Goal: Task Accomplishment & Management: Complete application form

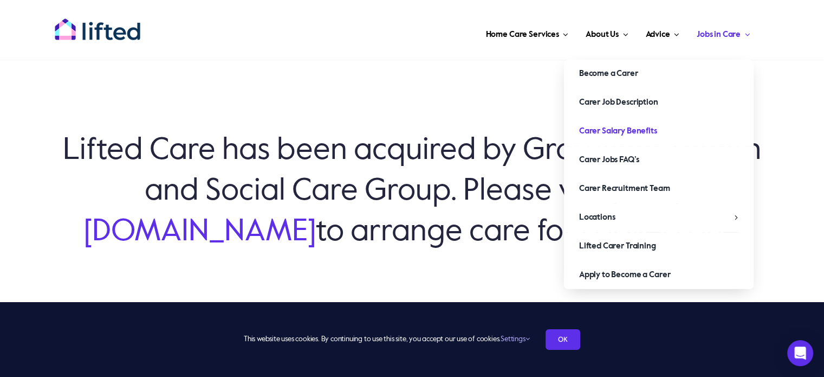
scroll to position [63, 0]
click at [622, 275] on span "Apply to Become a Carer" at bounding box center [625, 274] width 92 height 17
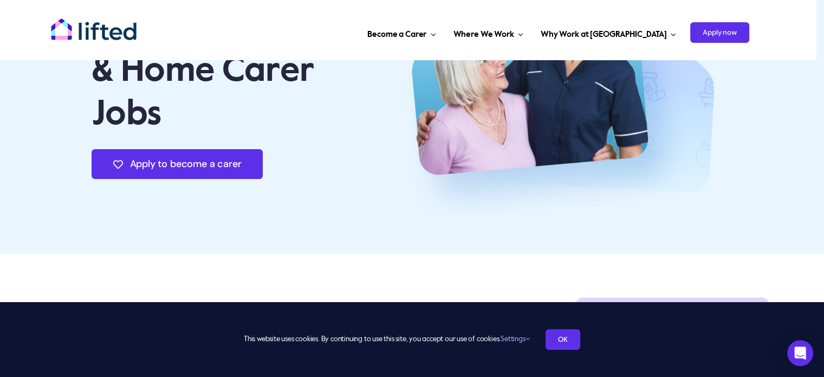
scroll to position [151, 0]
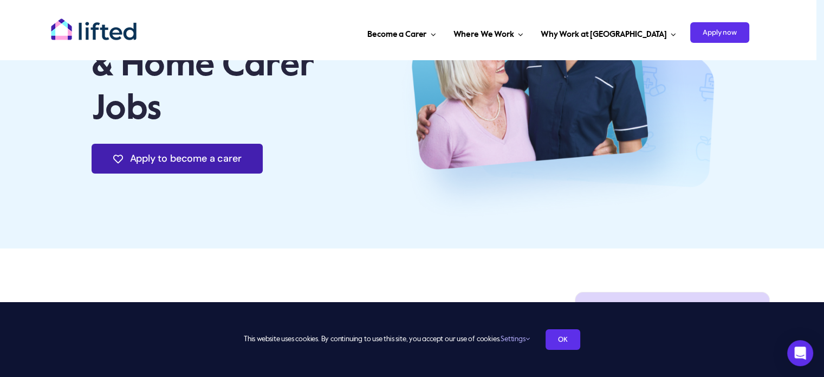
click at [178, 164] on span "Apply to become a carer" at bounding box center [186, 158] width 112 height 11
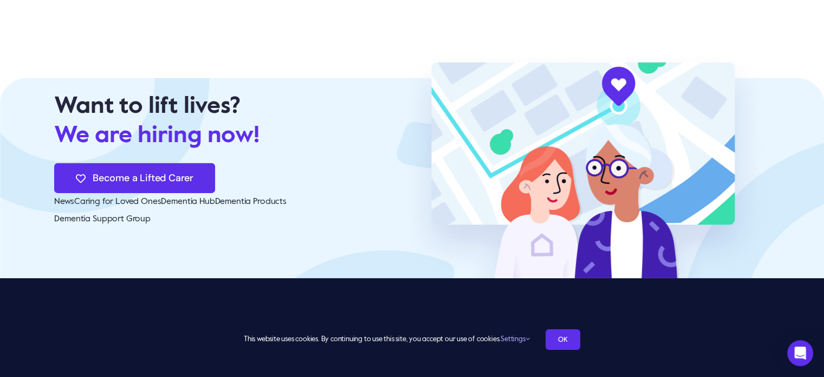
scroll to position [3436, 0]
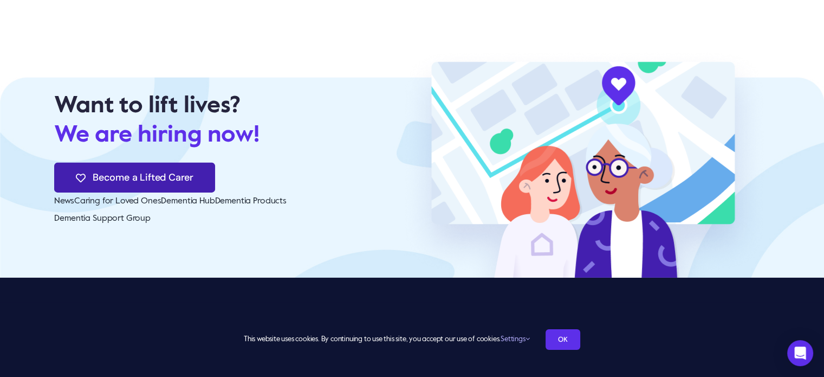
click at [179, 172] on span "Become a Lifted Carer" at bounding box center [143, 177] width 101 height 11
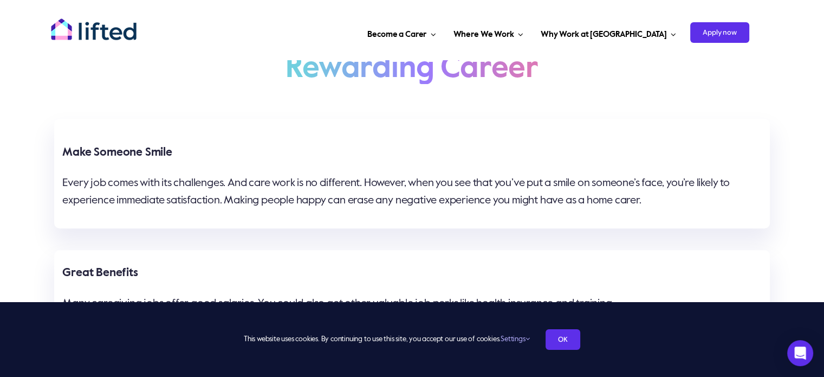
scroll to position [753, 0]
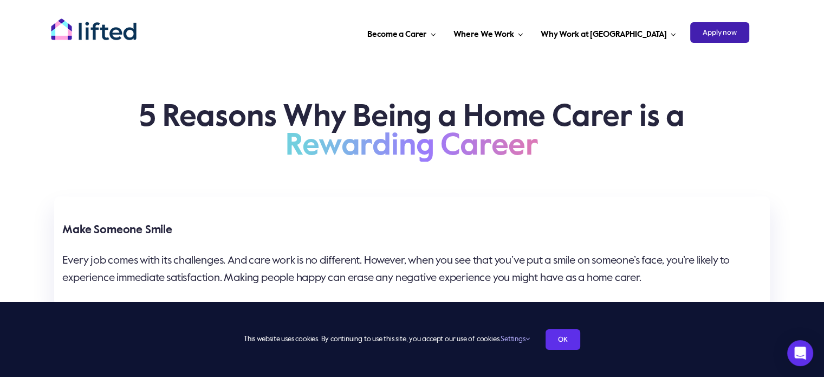
click at [720, 32] on span "Apply now" at bounding box center [719, 32] width 59 height 21
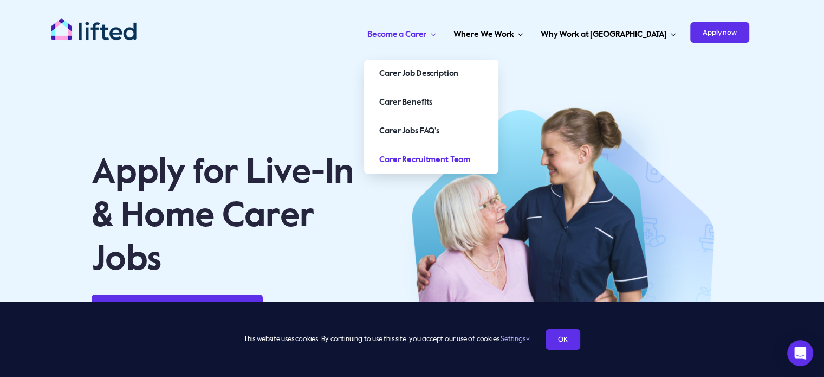
click at [470, 158] on span "Carer Recruitment Team" at bounding box center [424, 159] width 91 height 17
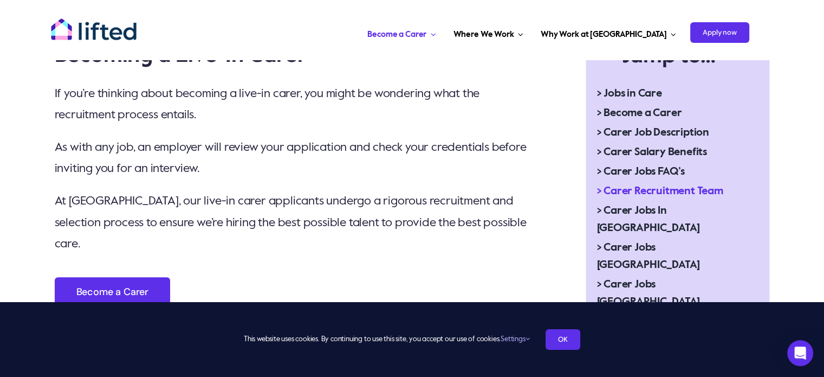
scroll to position [416, 0]
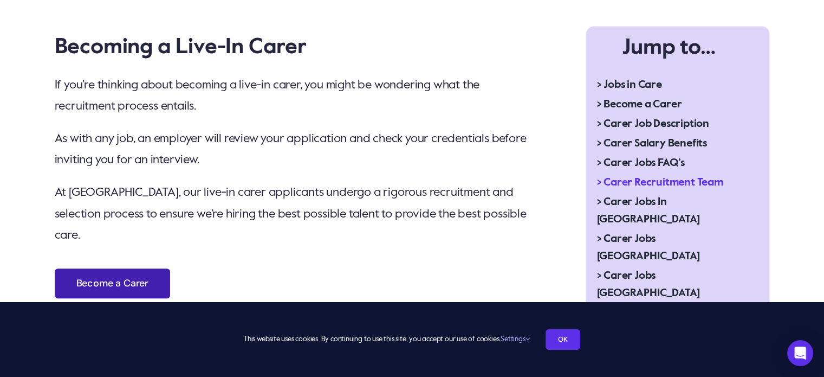
click at [124, 277] on span "Become a Carer" at bounding box center [112, 282] width 72 height 11
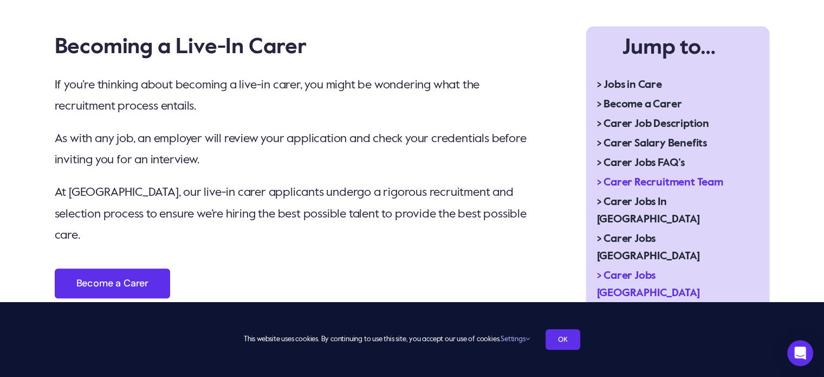
click at [665, 267] on span "> Carer Jobs [GEOGRAPHIC_DATA]" at bounding box center [669, 284] width 144 height 35
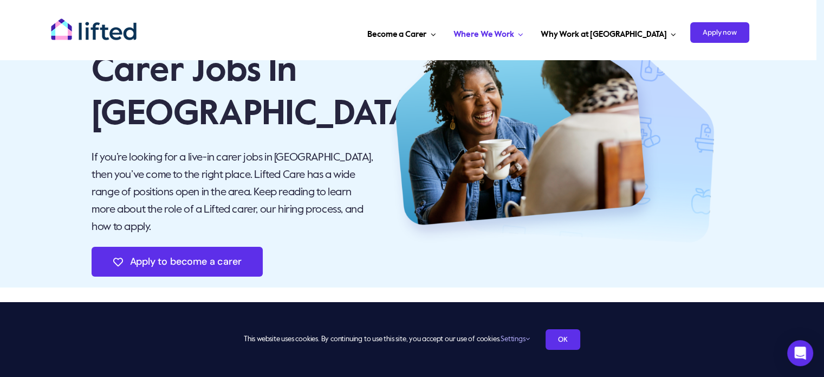
scroll to position [82, 0]
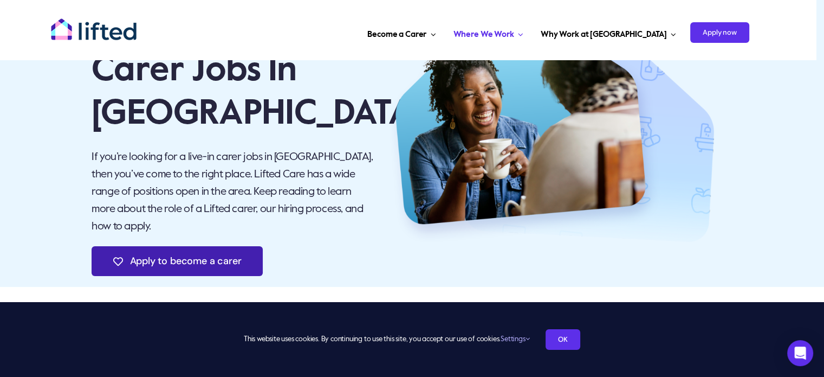
click at [152, 268] on link "Apply to become a carer" at bounding box center [177, 261] width 171 height 30
